Goal: Task Accomplishment & Management: Use online tool/utility

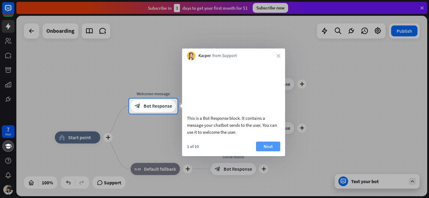
click at [270, 151] on button "Next" at bounding box center [268, 146] width 24 height 10
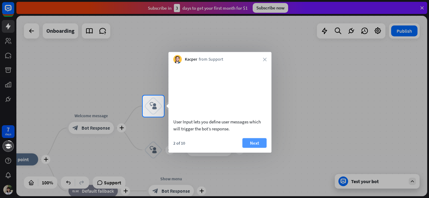
click at [260, 147] on button "Next" at bounding box center [254, 143] width 24 height 10
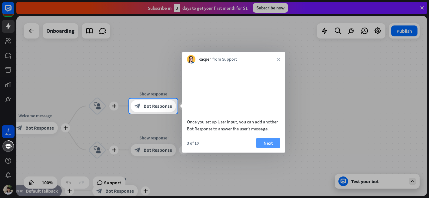
click at [260, 147] on button "Next" at bounding box center [268, 143] width 24 height 10
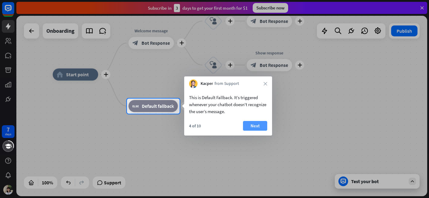
click at [265, 123] on button "Next" at bounding box center [255, 126] width 24 height 10
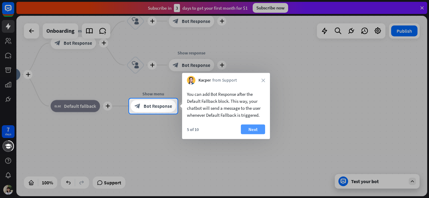
click at [252, 127] on button "Next" at bounding box center [253, 129] width 24 height 10
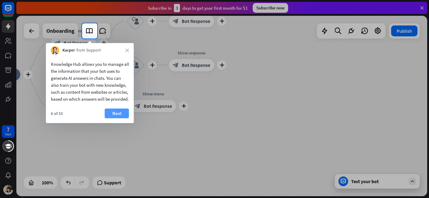
click at [117, 118] on button "Next" at bounding box center [117, 113] width 24 height 10
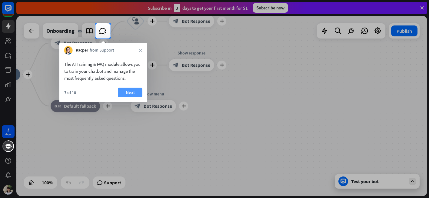
click at [124, 90] on button "Next" at bounding box center [130, 92] width 24 height 10
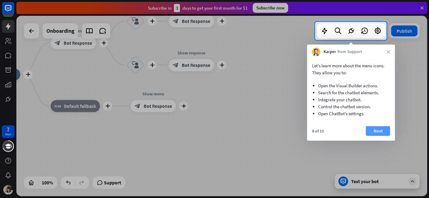
click at [380, 132] on button "Next" at bounding box center [378, 131] width 24 height 10
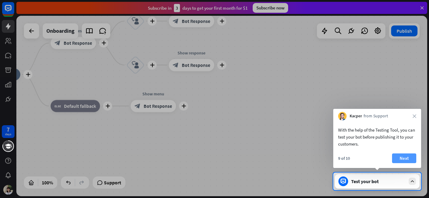
click at [405, 158] on button "Next" at bounding box center [404, 158] width 24 height 10
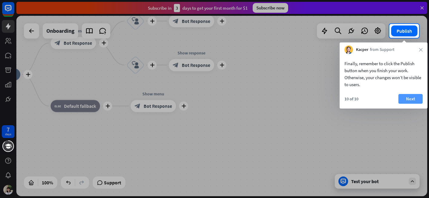
click at [413, 99] on button "Next" at bounding box center [410, 99] width 24 height 10
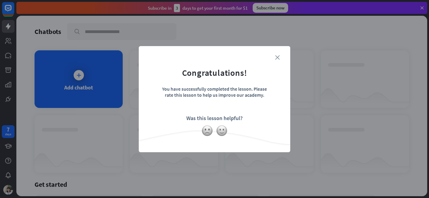
click at [277, 56] on icon "close" at bounding box center [277, 57] width 5 height 5
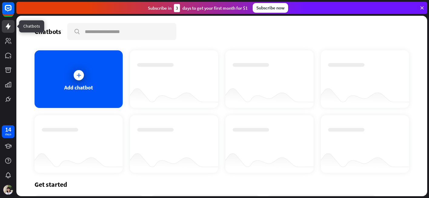
click at [8, 28] on icon at bounding box center [8, 26] width 5 height 6
click at [8, 39] on icon at bounding box center [8, 41] width 6 height 6
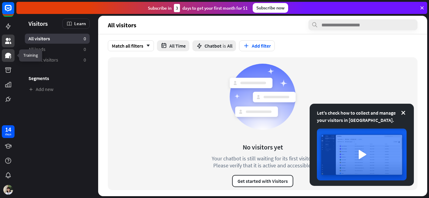
click at [9, 54] on icon at bounding box center [8, 55] width 6 height 5
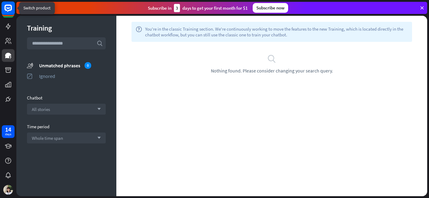
click at [8, 9] on rect at bounding box center [8, 8] width 13 height 13
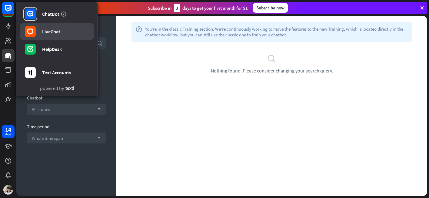
click at [48, 31] on div "LiveChat" at bounding box center [51, 31] width 18 height 6
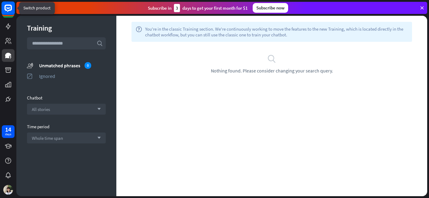
click at [10, 8] on rect at bounding box center [8, 8] width 13 height 13
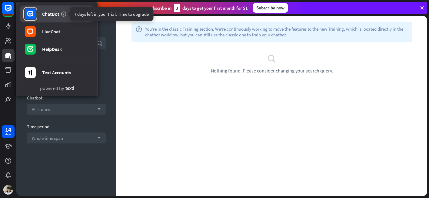
click at [63, 14] on icon at bounding box center [64, 14] width 6 height 6
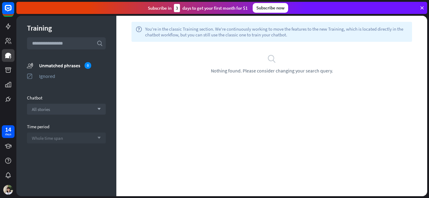
click at [69, 138] on div "Whole time span arrow_down" at bounding box center [66, 137] width 79 height 11
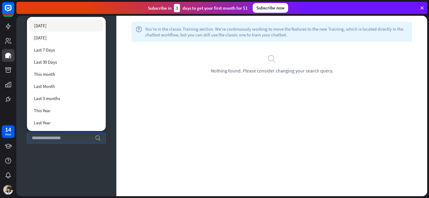
click at [58, 155] on div "Training search unmatched_phrases Unmatched phrases 0 ignored Ignored Chatbot A…" at bounding box center [66, 106] width 100 height 180
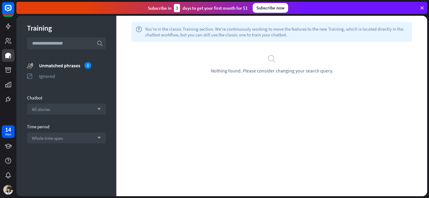
click at [58, 155] on div "Training search unmatched_phrases Unmatched phrases 0 ignored Ignored Chatbot A…" at bounding box center [66, 106] width 100 height 180
click at [67, 108] on div "All stories arrow_down" at bounding box center [66, 109] width 79 height 11
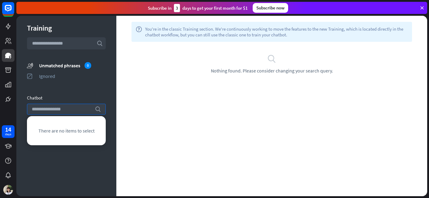
click at [67, 87] on div "Training search unmatched_phrases Unmatched phrases 0 ignored Ignored Chatbot s…" at bounding box center [66, 106] width 100 height 180
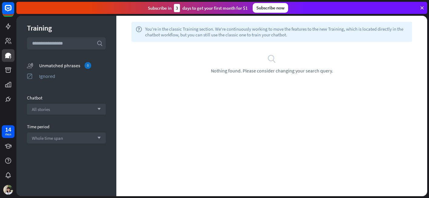
click at [61, 62] on div "Unmatched phrases 0" at bounding box center [72, 65] width 67 height 7
click at [60, 67] on div "Unmatched phrases 0" at bounding box center [72, 65] width 67 height 7
click at [61, 42] on input "text" at bounding box center [66, 43] width 79 height 12
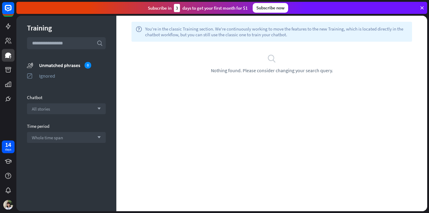
click at [423, 8] on icon at bounding box center [421, 7] width 5 height 5
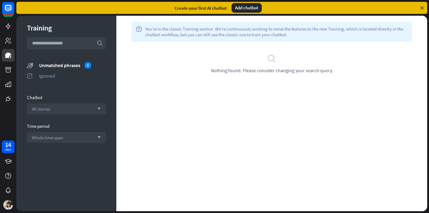
click at [255, 8] on div "Add chatbot" at bounding box center [246, 8] width 30 height 10
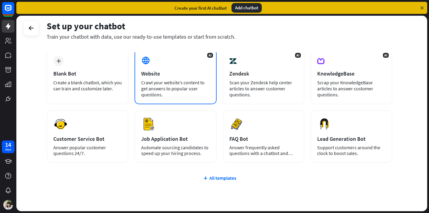
scroll to position [30, 0]
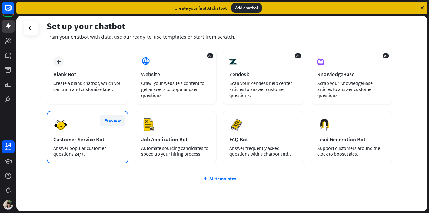
click at [112, 121] on button "Preview" at bounding box center [112, 120] width 24 height 11
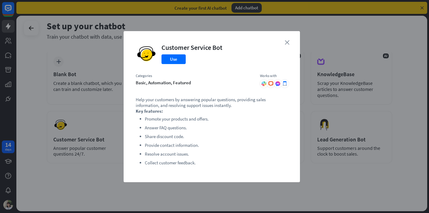
click at [286, 41] on icon "close" at bounding box center [286, 42] width 5 height 5
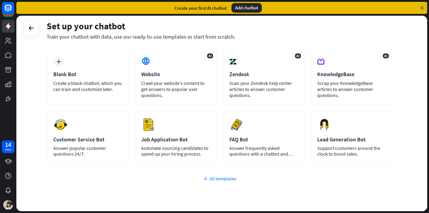
click at [207, 181] on icon at bounding box center [205, 179] width 5 height 6
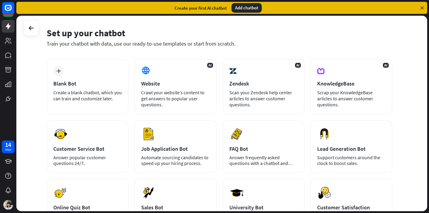
scroll to position [10, 0]
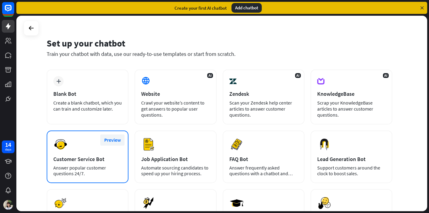
click at [115, 141] on button "Preview" at bounding box center [112, 140] width 24 height 11
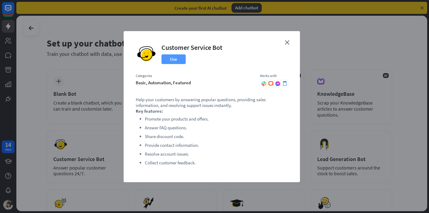
click at [176, 58] on button "Use" at bounding box center [173, 59] width 24 height 10
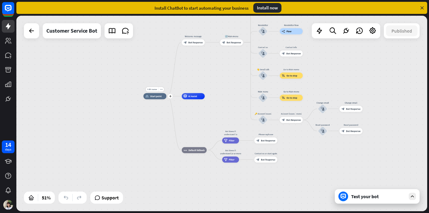
click at [156, 97] on span "Start point" at bounding box center [156, 96] width 12 height 3
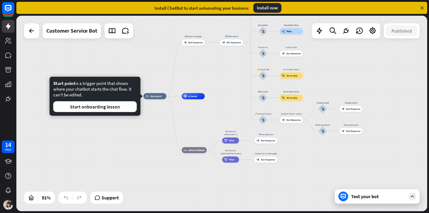
click at [365, 197] on div "Test your bot" at bounding box center [376, 196] width 85 height 15
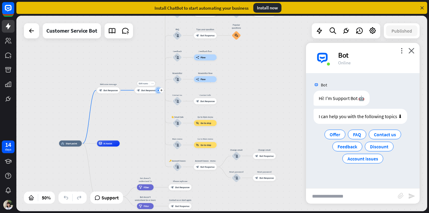
click at [152, 84] on icon "more_horiz" at bounding box center [152, 83] width 2 height 2
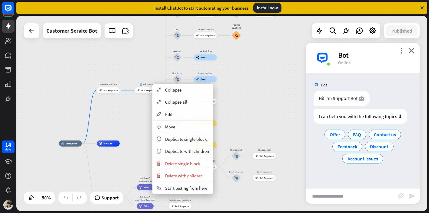
click at [138, 107] on div "home_2 Start point Welcome message block_bot_response Bot Response 🔙 Main menu …" at bounding box center [221, 114] width 410 height 196
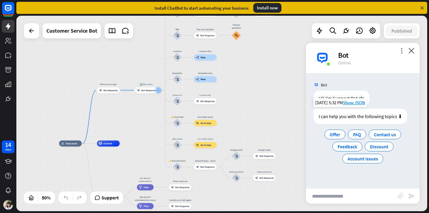
click at [401, 116] on div "I can help you with the following topics ⬇" at bounding box center [360, 116] width 94 height 15
click at [356, 135] on span "FAQ" at bounding box center [357, 135] width 8 height 6
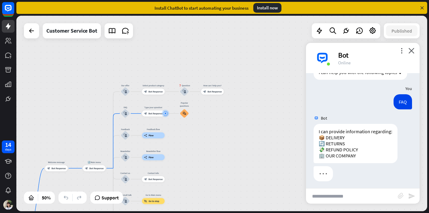
scroll to position [46, 0]
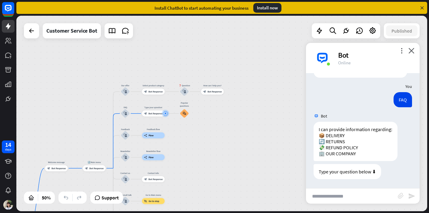
click at [331, 197] on input "text" at bounding box center [352, 196] width 92 height 15
type input "**********"
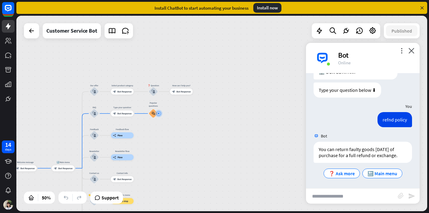
scroll to position [134, 0]
click at [376, 172] on span "🔙 Main menu" at bounding box center [382, 173] width 30 height 6
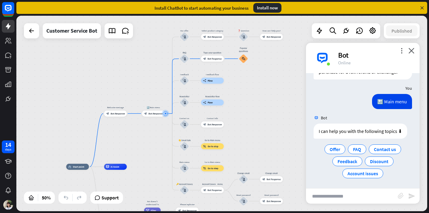
scroll to position [218, 0]
click at [345, 197] on input "text" at bounding box center [352, 196] width 92 height 15
type input "**********"
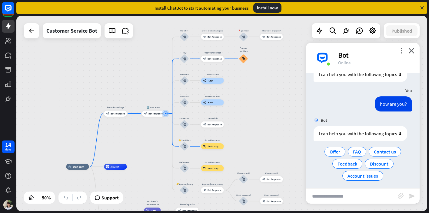
scroll to position [277, 0]
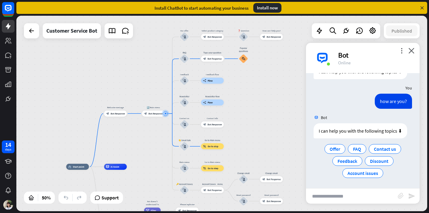
click at [334, 197] on input "text" at bounding box center [352, 196] width 92 height 15
type input "**********"
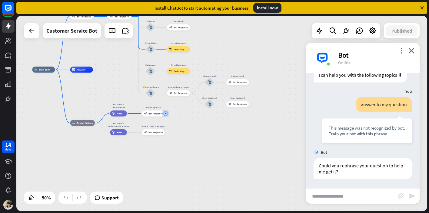
scroll to position [333, 0]
click at [117, 113] on span "Filter" at bounding box center [119, 113] width 5 height 3
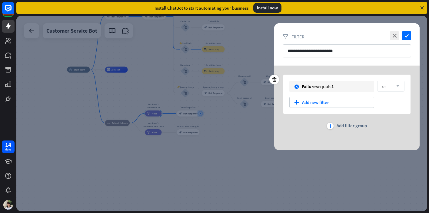
click at [397, 85] on icon "arrow_down" at bounding box center [396, 86] width 7 height 4
click at [396, 36] on icon "close" at bounding box center [394, 35] width 9 height 9
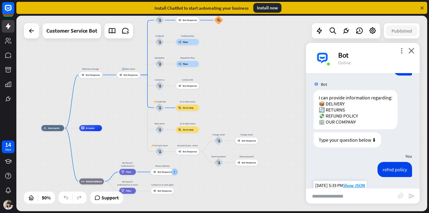
scroll to position [75, 0]
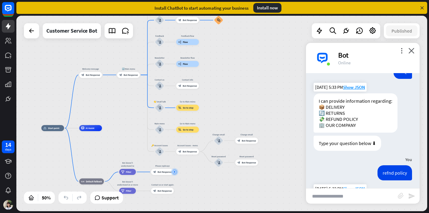
click at [333, 115] on div "I can provide information regarding: 📦 DELIVERY 🔄 RETURNS 💸 REFUND POLICY 🏢 OUR…" at bounding box center [355, 113] width 84 height 39
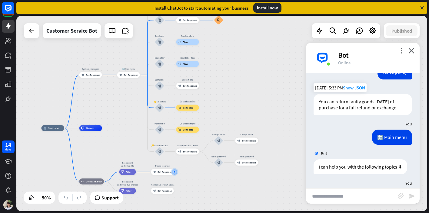
scroll to position [333, 0]
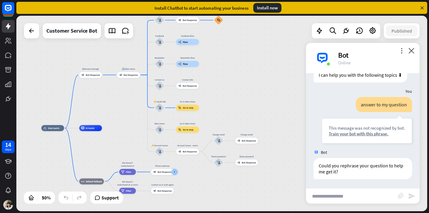
click at [323, 195] on input "text" at bounding box center [352, 196] width 92 height 15
type input "**********"
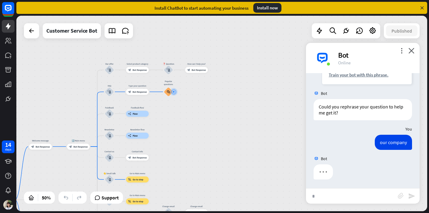
scroll to position [393, 0]
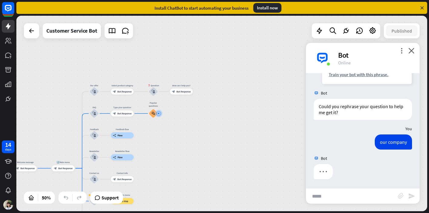
type input "******"
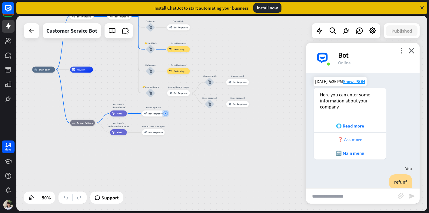
scroll to position [463, 0]
click at [353, 142] on div "❓ Ask more" at bounding box center [350, 139] width 66 height 6
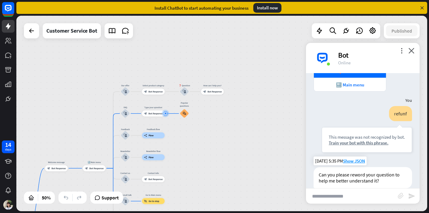
scroll to position [475, 0]
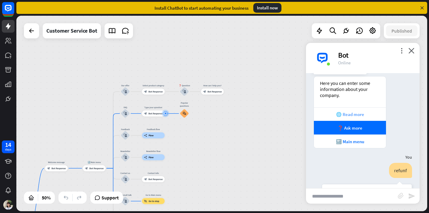
click at [353, 117] on div "🌐 Read more" at bounding box center [350, 115] width 66 height 6
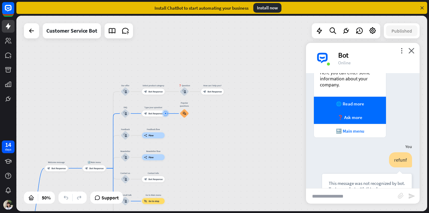
scroll to position [486, 0]
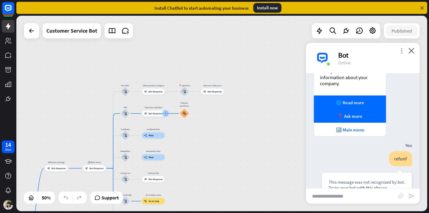
click at [402, 52] on icon "more_vert" at bounding box center [401, 51] width 6 height 6
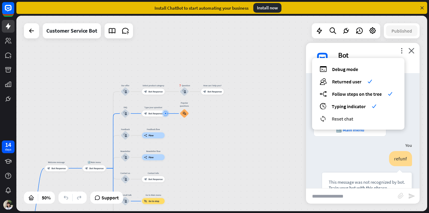
click at [351, 120] on span "Reset chat" at bounding box center [341, 119] width 21 height 6
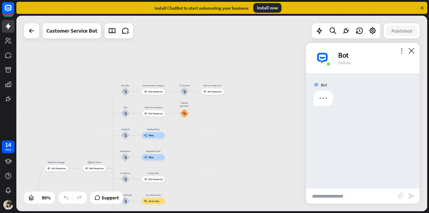
scroll to position [0, 0]
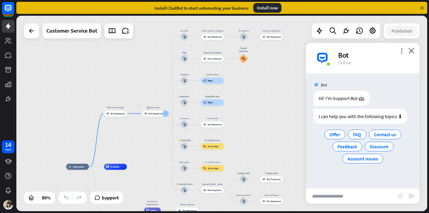
click at [342, 197] on input "text" at bounding box center [352, 196] width 92 height 15
type input "*******"
click at [413, 197] on icon "send" at bounding box center [411, 196] width 7 height 7
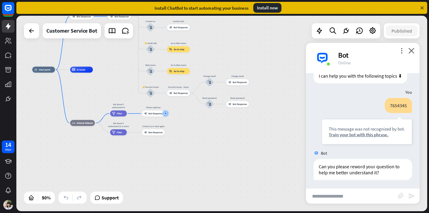
scroll to position [41, 0]
click at [402, 196] on icon "block_attachment" at bounding box center [400, 196] width 6 height 6
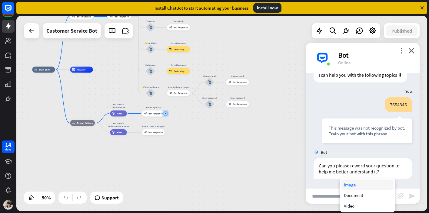
click at [373, 185] on div "Image" at bounding box center [367, 185] width 52 height 11
click at [402, 197] on icon "block_attachment" at bounding box center [400, 196] width 6 height 6
click at [371, 184] on div "Image" at bounding box center [367, 185] width 52 height 11
click at [399, 197] on div "block_attachment" at bounding box center [402, 196] width 10 height 7
click at [399, 196] on icon "block_attachment" at bounding box center [400, 196] width 6 height 6
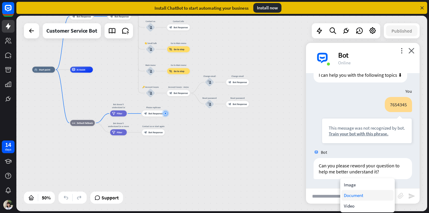
click at [365, 196] on div "Document" at bounding box center [367, 195] width 52 height 11
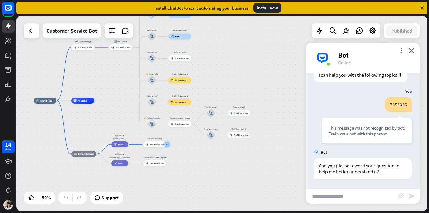
click at [327, 190] on input "text" at bounding box center [352, 196] width 92 height 15
type input "**********"
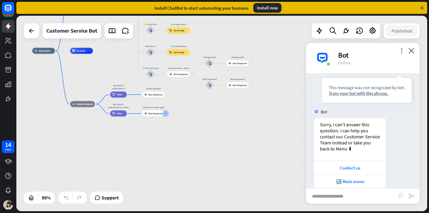
scroll to position [188, 0]
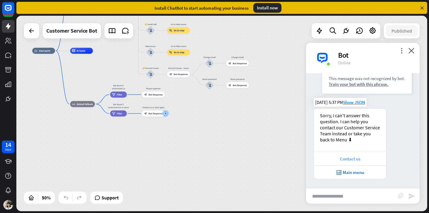
click at [346, 156] on div "Contact us" at bounding box center [350, 159] width 66 height 6
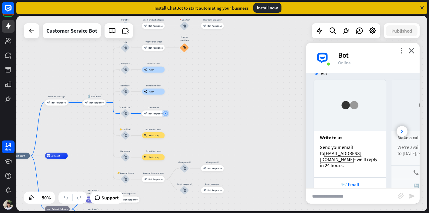
scroll to position [352, 0]
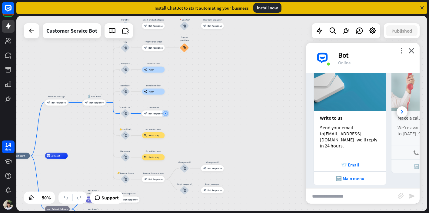
click at [268, 10] on div "Install now" at bounding box center [267, 8] width 28 height 10
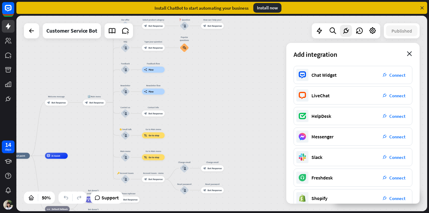
click at [409, 52] on icon "close" at bounding box center [408, 53] width 5 height 5
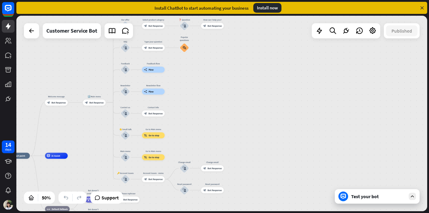
click at [365, 195] on div "Test your bot" at bounding box center [378, 197] width 54 height 6
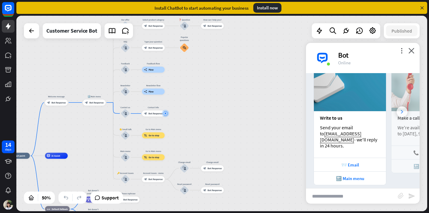
click at [404, 107] on div at bounding box center [401, 112] width 11 height 11
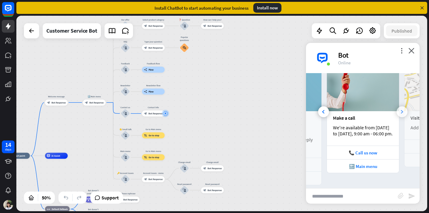
click at [404, 107] on div at bounding box center [401, 112] width 11 height 11
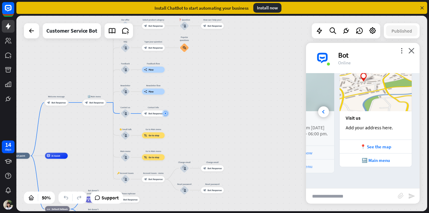
scroll to position [0, 129]
click at [323, 111] on div at bounding box center [323, 112] width 11 height 11
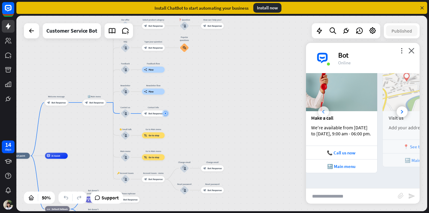
scroll to position [0, 64]
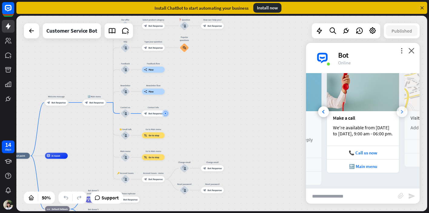
click at [403, 111] on div at bounding box center [401, 112] width 11 height 11
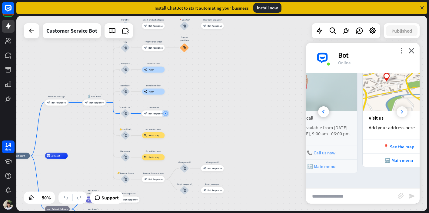
scroll to position [0, 129]
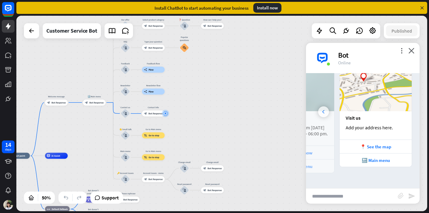
click at [320, 108] on div at bounding box center [323, 112] width 11 height 11
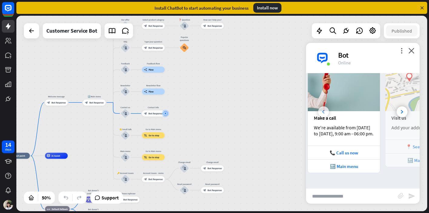
scroll to position [0, 64]
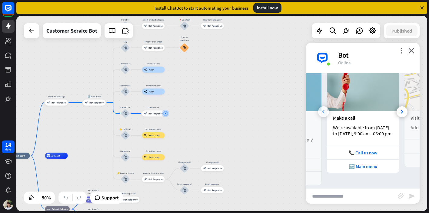
click at [320, 108] on div at bounding box center [323, 112] width 11 height 11
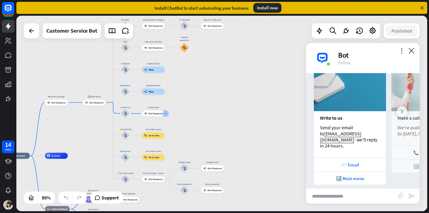
click at [403, 109] on div at bounding box center [401, 112] width 11 height 11
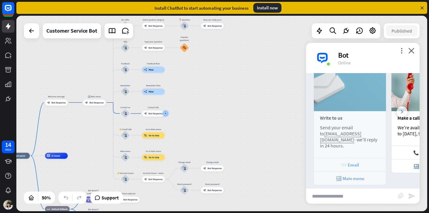
scroll to position [0, 64]
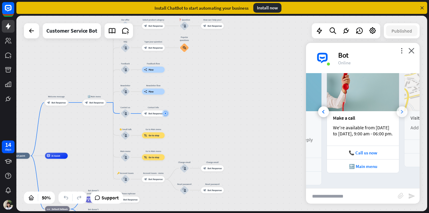
click at [399, 108] on div at bounding box center [401, 112] width 11 height 11
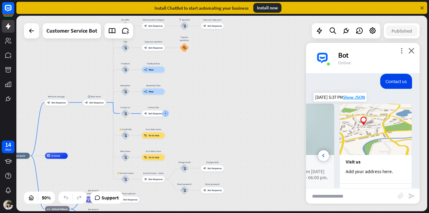
scroll to position [317, 0]
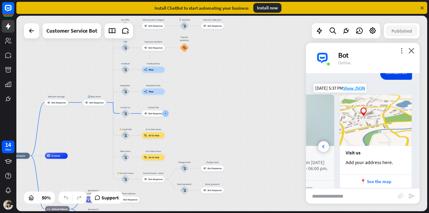
click at [346, 195] on input "text" at bounding box center [352, 196] width 92 height 15
drag, startPoint x: 347, startPoint y: 195, endPoint x: 354, endPoint y: 196, distance: 7.4
click at [347, 195] on input "text" at bounding box center [352, 196] width 92 height 15
click at [348, 197] on input "text" at bounding box center [352, 196] width 92 height 15
click at [354, 196] on input "text" at bounding box center [352, 196] width 92 height 15
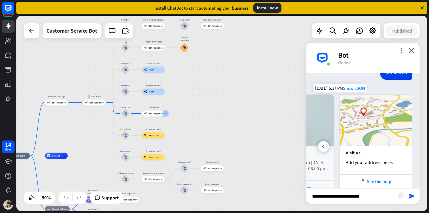
type input "**********"
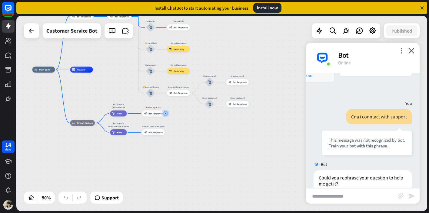
scroll to position [449, 0]
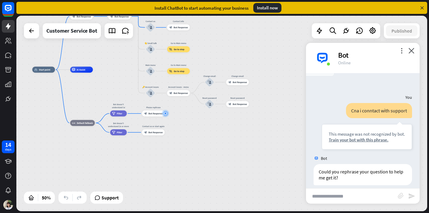
click at [350, 197] on input "text" at bounding box center [352, 196] width 92 height 15
type input "**"
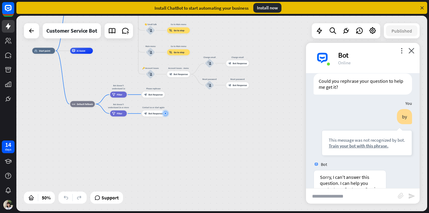
scroll to position [595, 0]
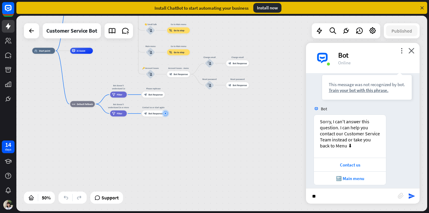
type input "***"
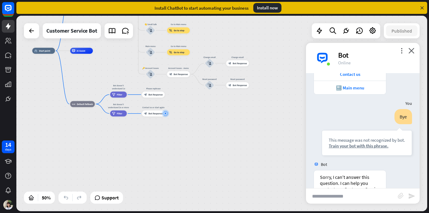
scroll to position [742, 0]
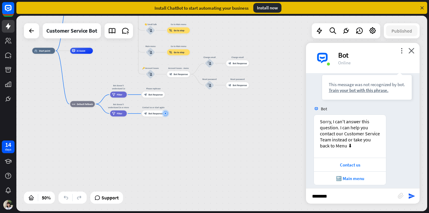
type input "*********"
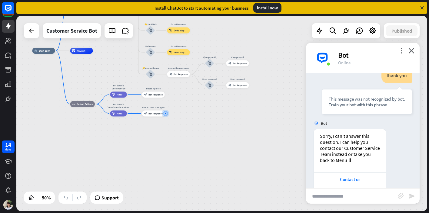
scroll to position [888, 0]
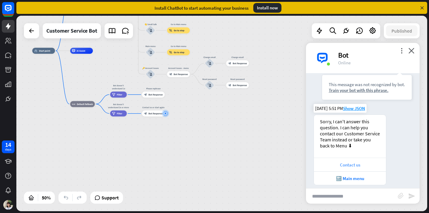
click at [358, 162] on div "Contact us" at bounding box center [350, 165] width 66 height 6
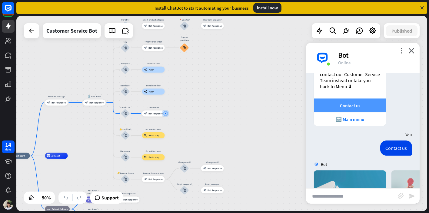
scroll to position [1052, 0]
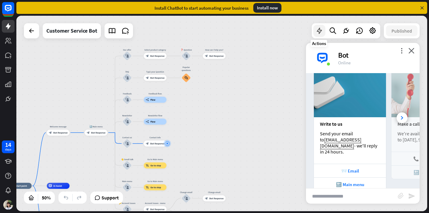
click at [317, 33] on icon at bounding box center [319, 31] width 8 height 8
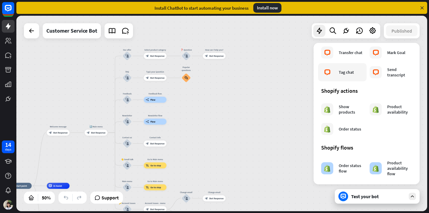
scroll to position [235, 0]
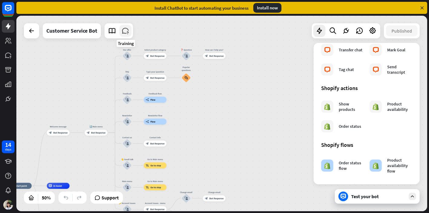
click at [130, 32] on link at bounding box center [125, 31] width 12 height 12
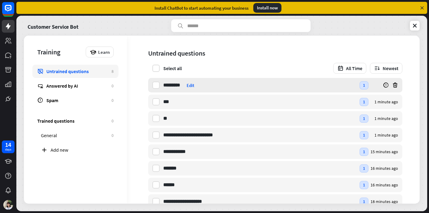
click at [189, 87] on div "Edit" at bounding box center [190, 86] width 8 height 6
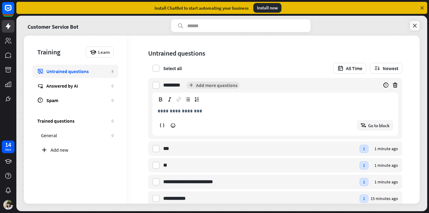
click at [415, 25] on icon at bounding box center [414, 26] width 6 height 6
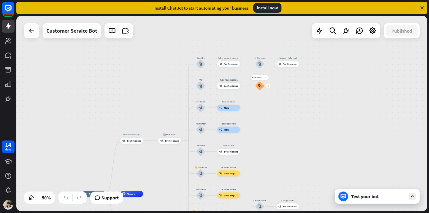
click at [268, 86] on icon "plus" at bounding box center [268, 86] width 2 height 2
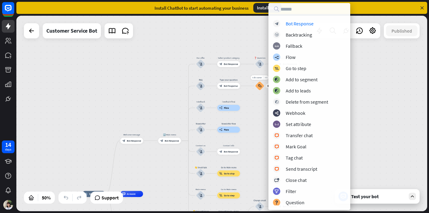
click at [261, 87] on icon "block_faq" at bounding box center [259, 85] width 3 height 3
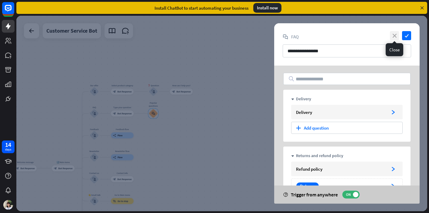
click at [393, 35] on icon "close" at bounding box center [394, 35] width 9 height 9
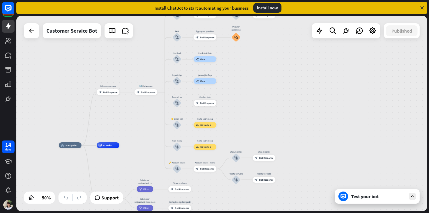
drag, startPoint x: 258, startPoint y: 137, endPoint x: 325, endPoint y: 84, distance: 85.3
click at [326, 84] on div "home_2 Start point Welcome message block_bot_response Bot Response 🔙 Main menu …" at bounding box center [221, 114] width 410 height 196
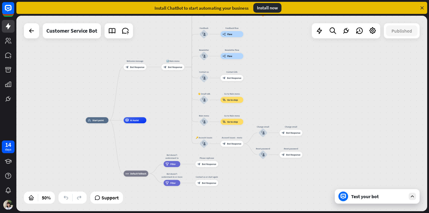
drag, startPoint x: 320, startPoint y: 102, endPoint x: 339, endPoint y: 84, distance: 25.9
click at [339, 84] on div "home_2 Start point Welcome message block_bot_response Bot Response 🔙 Main menu …" at bounding box center [221, 114] width 410 height 196
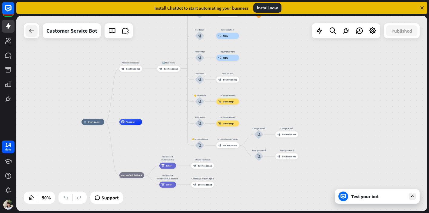
click at [33, 30] on icon at bounding box center [31, 30] width 7 height 7
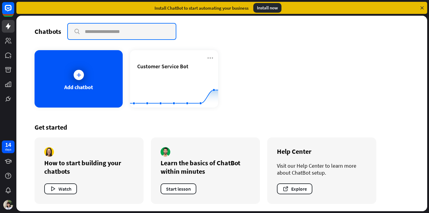
click at [155, 30] on input "text" at bounding box center [122, 32] width 108 height 16
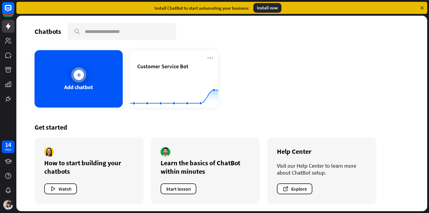
click at [111, 67] on div "Add chatbot" at bounding box center [79, 79] width 88 height 58
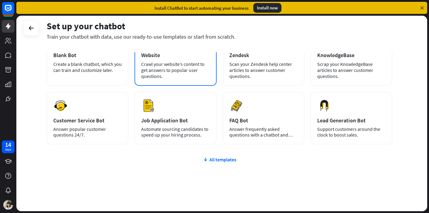
scroll to position [54, 0]
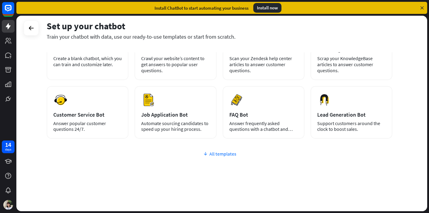
click at [225, 153] on div "All templates" at bounding box center [219, 154] width 345 height 6
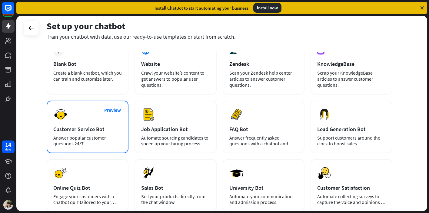
scroll to position [15, 0]
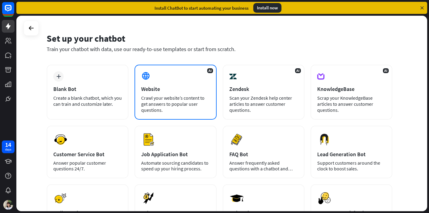
click at [212, 71] on span "AI" at bounding box center [210, 70] width 6 height 5
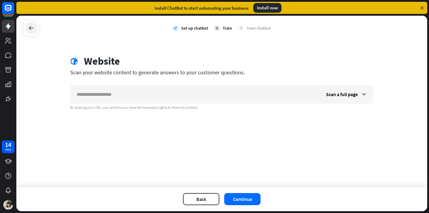
click at [28, 30] on icon at bounding box center [31, 28] width 7 height 7
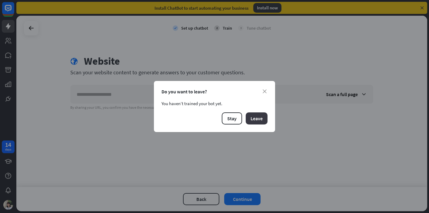
click at [256, 120] on button "Leave" at bounding box center [256, 119] width 22 height 12
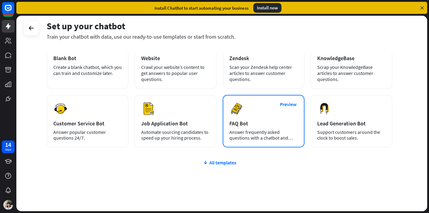
scroll to position [54, 0]
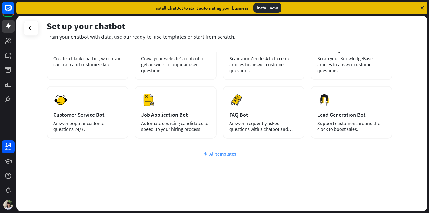
click at [216, 156] on div "All templates" at bounding box center [219, 154] width 345 height 6
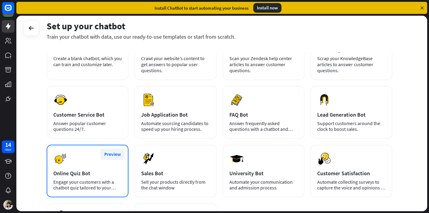
click at [113, 155] on button "Preview" at bounding box center [112, 154] width 24 height 11
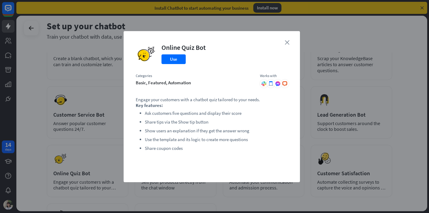
click at [289, 41] on icon "close" at bounding box center [286, 42] width 5 height 5
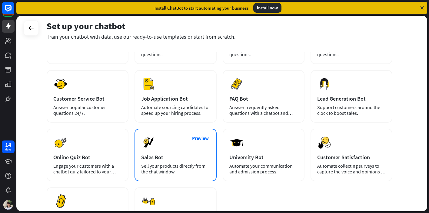
scroll to position [74, 0]
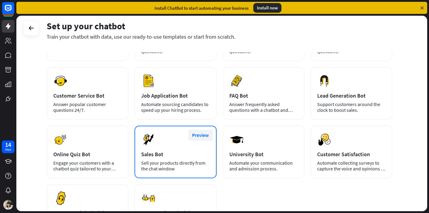
click at [204, 136] on button "Preview" at bounding box center [200, 135] width 24 height 11
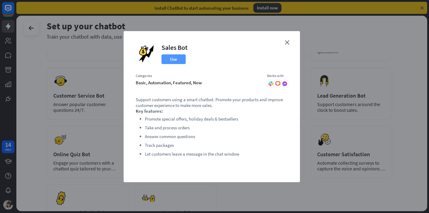
click at [175, 60] on button "Use" at bounding box center [173, 59] width 24 height 10
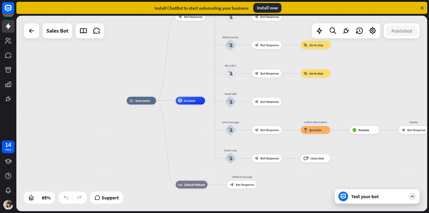
click at [370, 197] on div "Test your bot" at bounding box center [378, 197] width 54 height 6
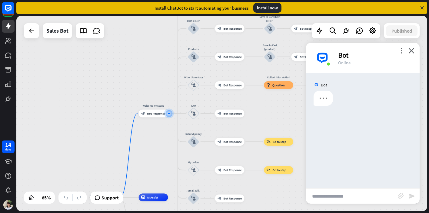
click at [367, 196] on input "text" at bounding box center [352, 196] width 92 height 15
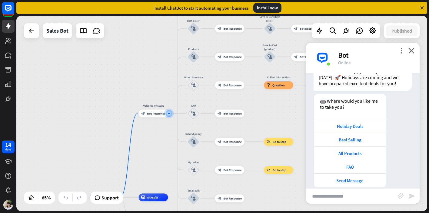
scroll to position [35, 0]
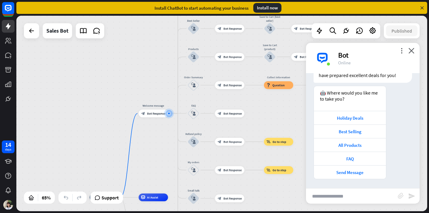
click at [367, 196] on input "text" at bounding box center [352, 196] width 92 height 15
type input "**"
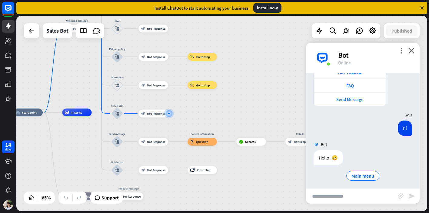
scroll to position [111, 0]
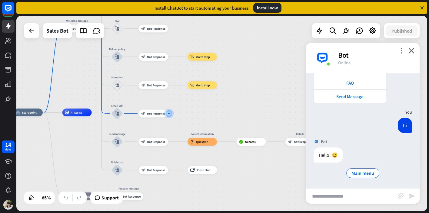
click at [348, 194] on input "text" at bounding box center [352, 196] width 92 height 15
type input "**********"
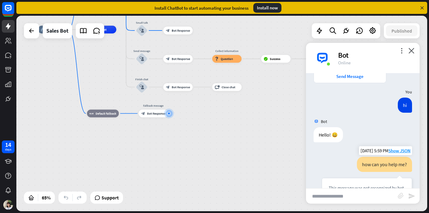
scroll to position [136, 0]
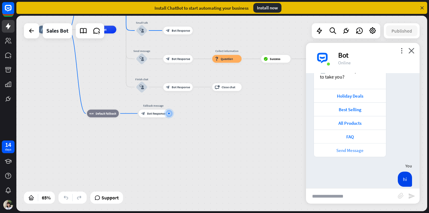
click at [361, 148] on div "Send Message" at bounding box center [350, 151] width 66 height 6
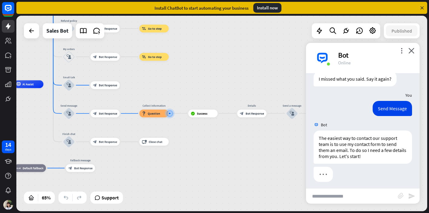
scroll to position [281, 0]
